Goal: Transaction & Acquisition: Purchase product/service

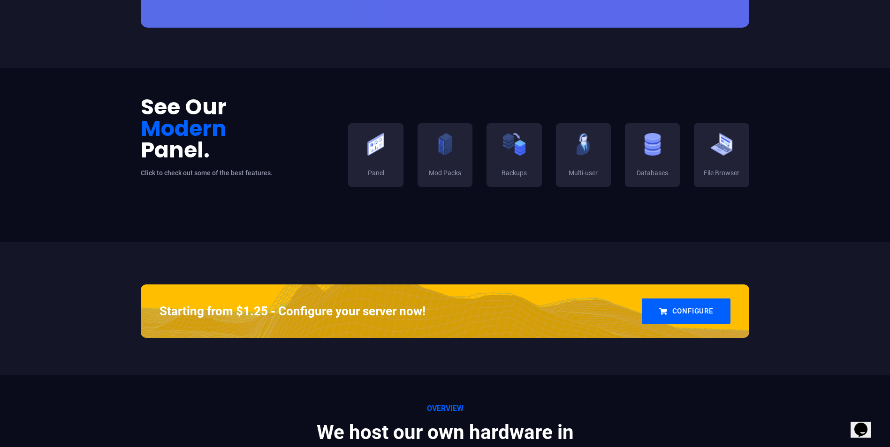
scroll to position [329, 0]
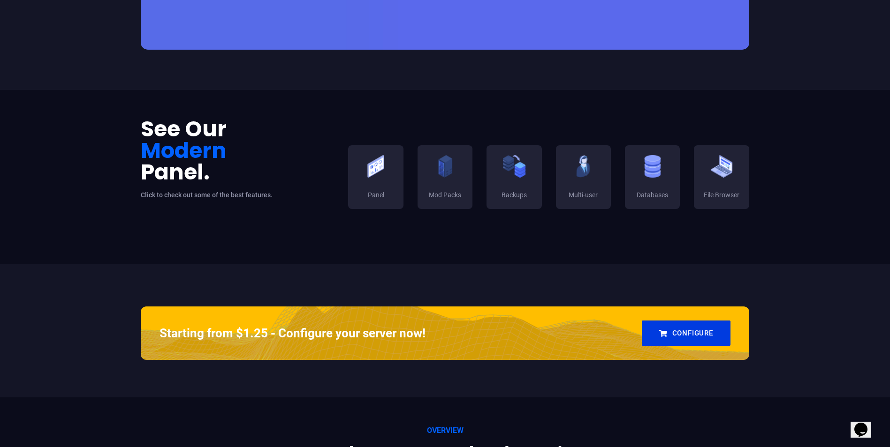
click at [687, 327] on link "Configure" at bounding box center [686, 333] width 89 height 25
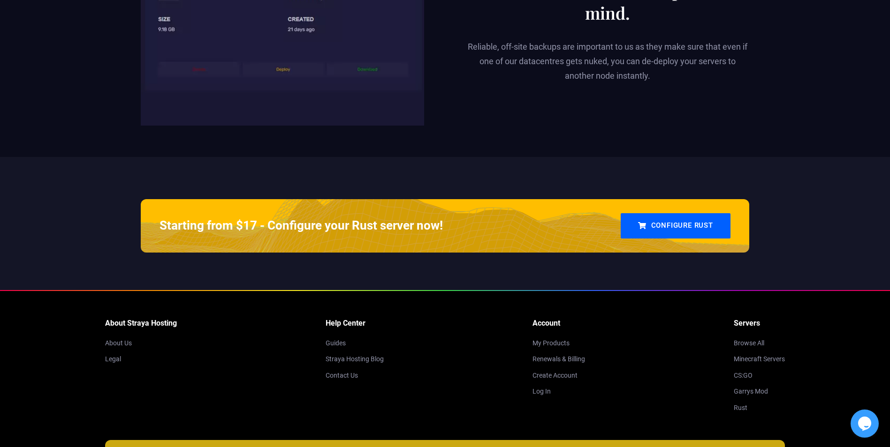
scroll to position [2204, 0]
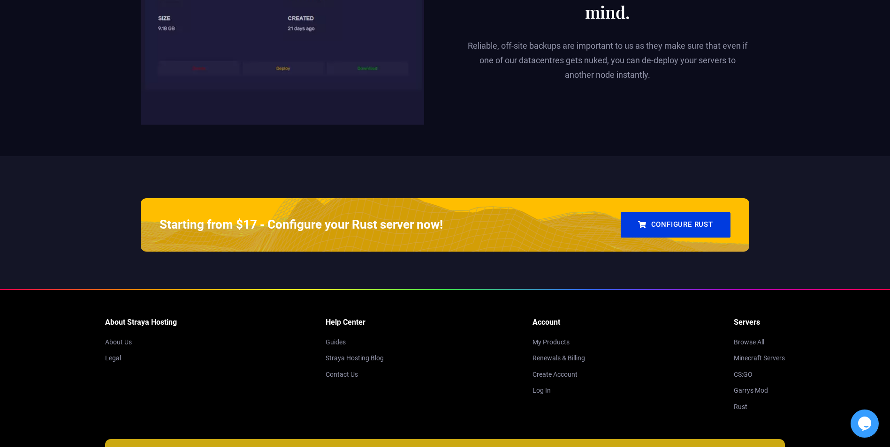
drag, startPoint x: 657, startPoint y: 213, endPoint x: 652, endPoint y: 221, distance: 9.9
click at [657, 213] on link "Configure Rust" at bounding box center [675, 224] width 110 height 25
